Goal: Information Seeking & Learning: Understand process/instructions

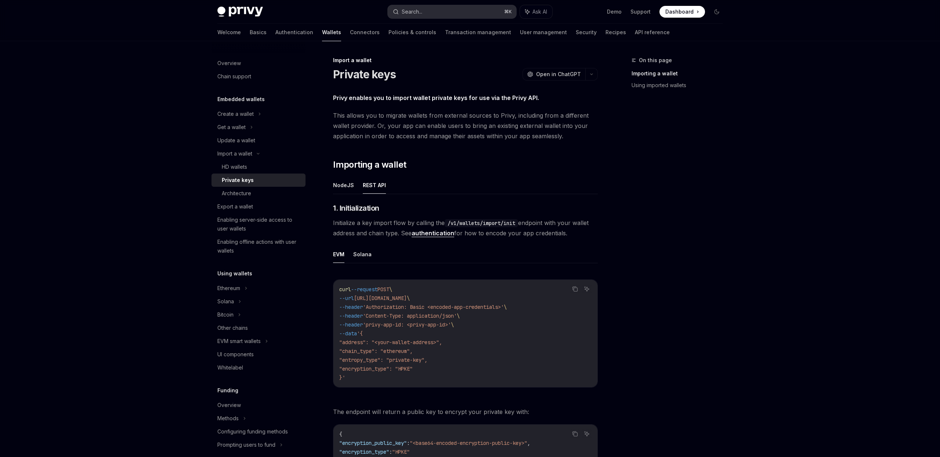
scroll to position [0, 0]
click at [403, 10] on div "Search..." at bounding box center [412, 11] width 21 height 9
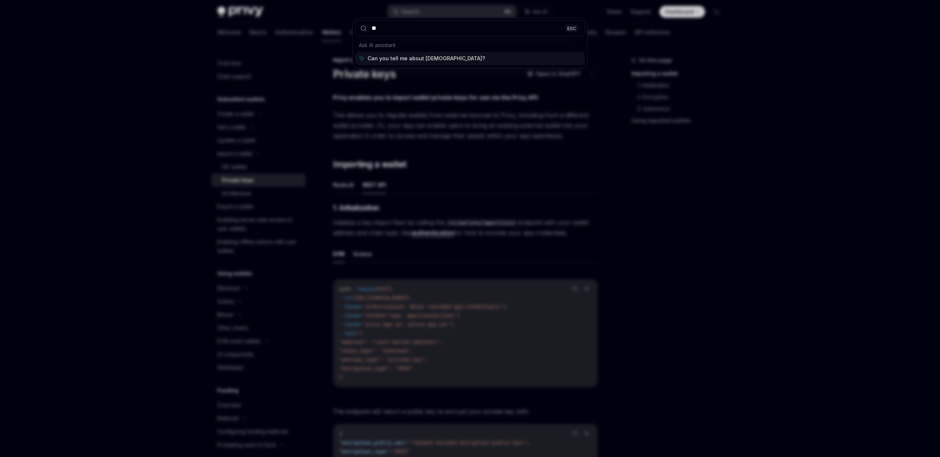
type input "*"
type input "**********"
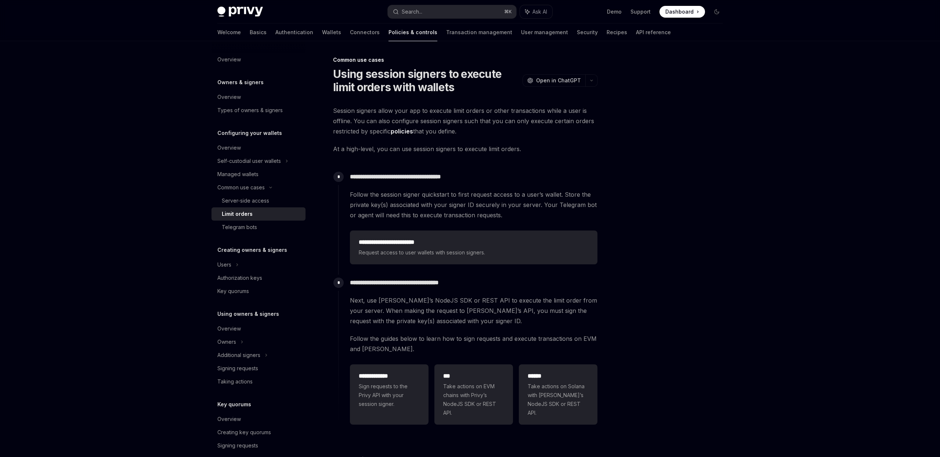
scroll to position [41, 0]
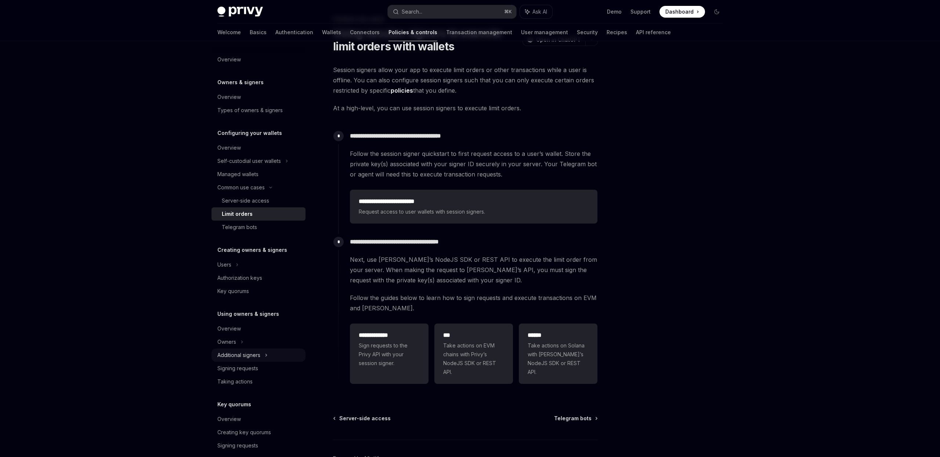
click at [252, 351] on div "Additional signers" at bounding box center [238, 354] width 43 height 9
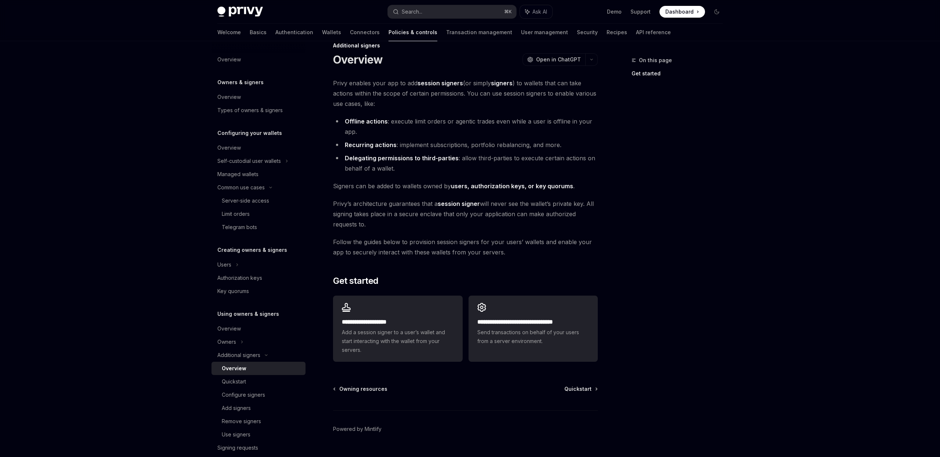
scroll to position [15, 0]
click at [465, 200] on strong "session signer" at bounding box center [459, 202] width 42 height 7
click at [464, 204] on strong "session signer" at bounding box center [459, 202] width 42 height 7
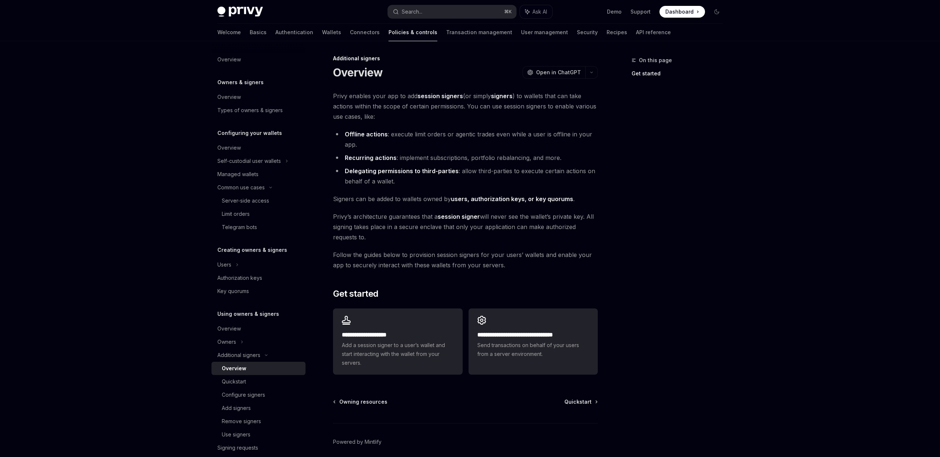
click at [438, 95] on strong "session signers" at bounding box center [441, 95] width 46 height 7
click at [256, 398] on div "Configure signers" at bounding box center [243, 394] width 43 height 9
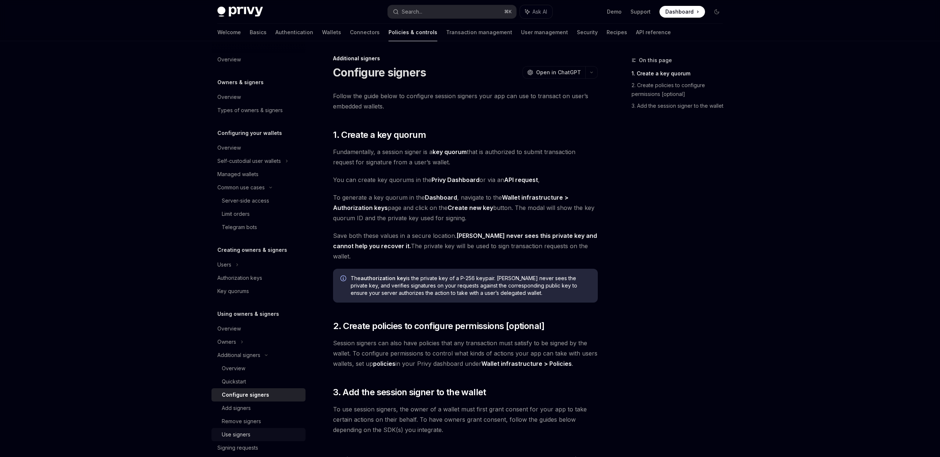
click at [244, 431] on div "Use signers" at bounding box center [236, 434] width 29 height 9
type textarea "*"
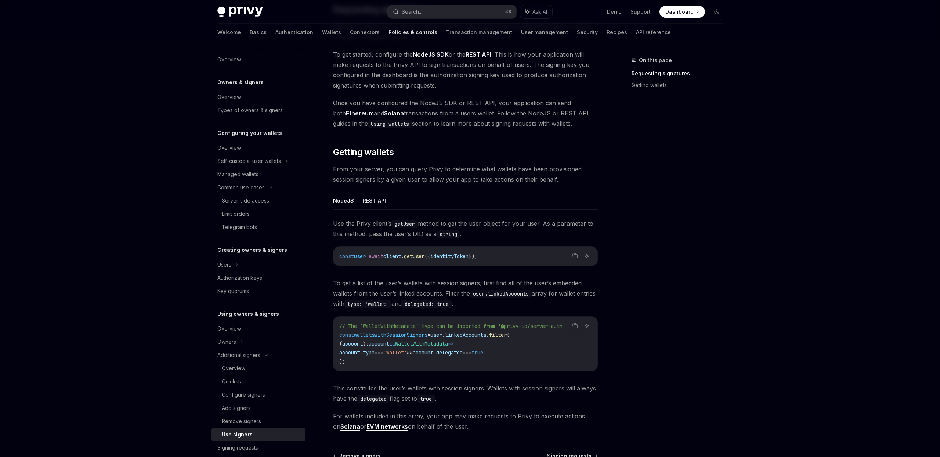
scroll to position [152, 0]
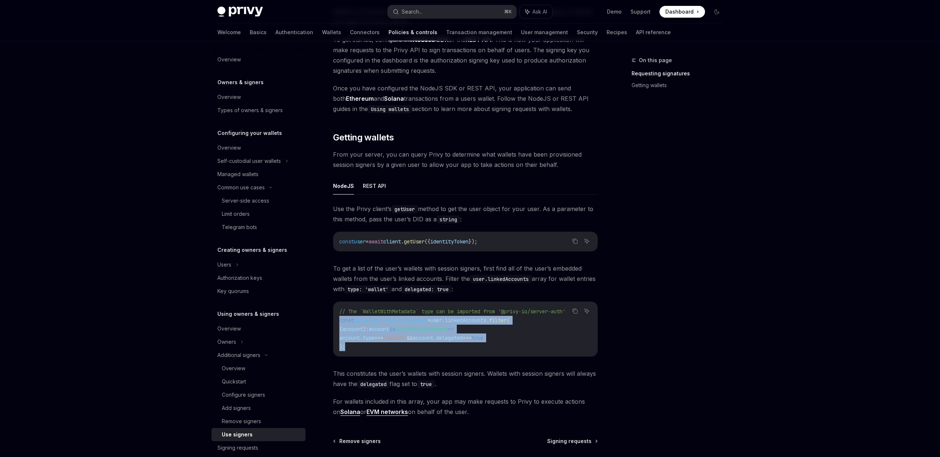
drag, startPoint x: 358, startPoint y: 350, endPoint x: 329, endPoint y: 321, distance: 40.3
click at [329, 321] on div "Additional signers Use signers OpenAI Open in ChatGPT OpenAI Open in ChatGPT On…" at bounding box center [397, 215] width 406 height 622
copy code "const walletsWithSessionSigners = user . linkedAccounts . filter ( ( account ) …"
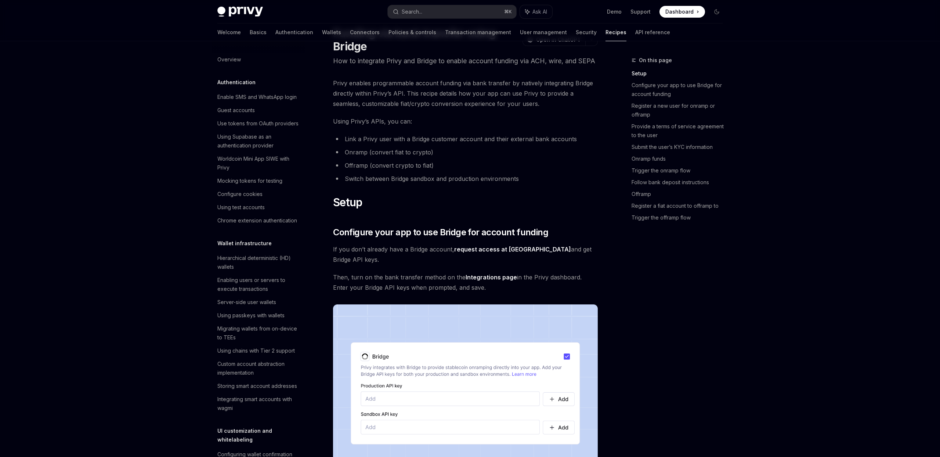
scroll to position [30, 0]
click at [514, 253] on link "request access at [GEOGRAPHIC_DATA]" at bounding box center [512, 250] width 117 height 8
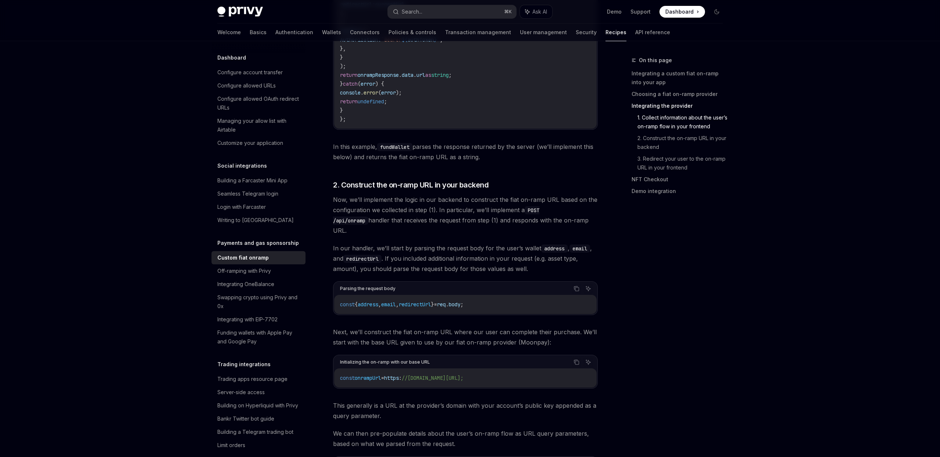
scroll to position [1384, 0]
click at [253, 293] on div "Swapping crypto using Privy and 0x" at bounding box center [259, 302] width 84 height 18
type textarea "*"
